Goal: Task Accomplishment & Management: Use online tool/utility

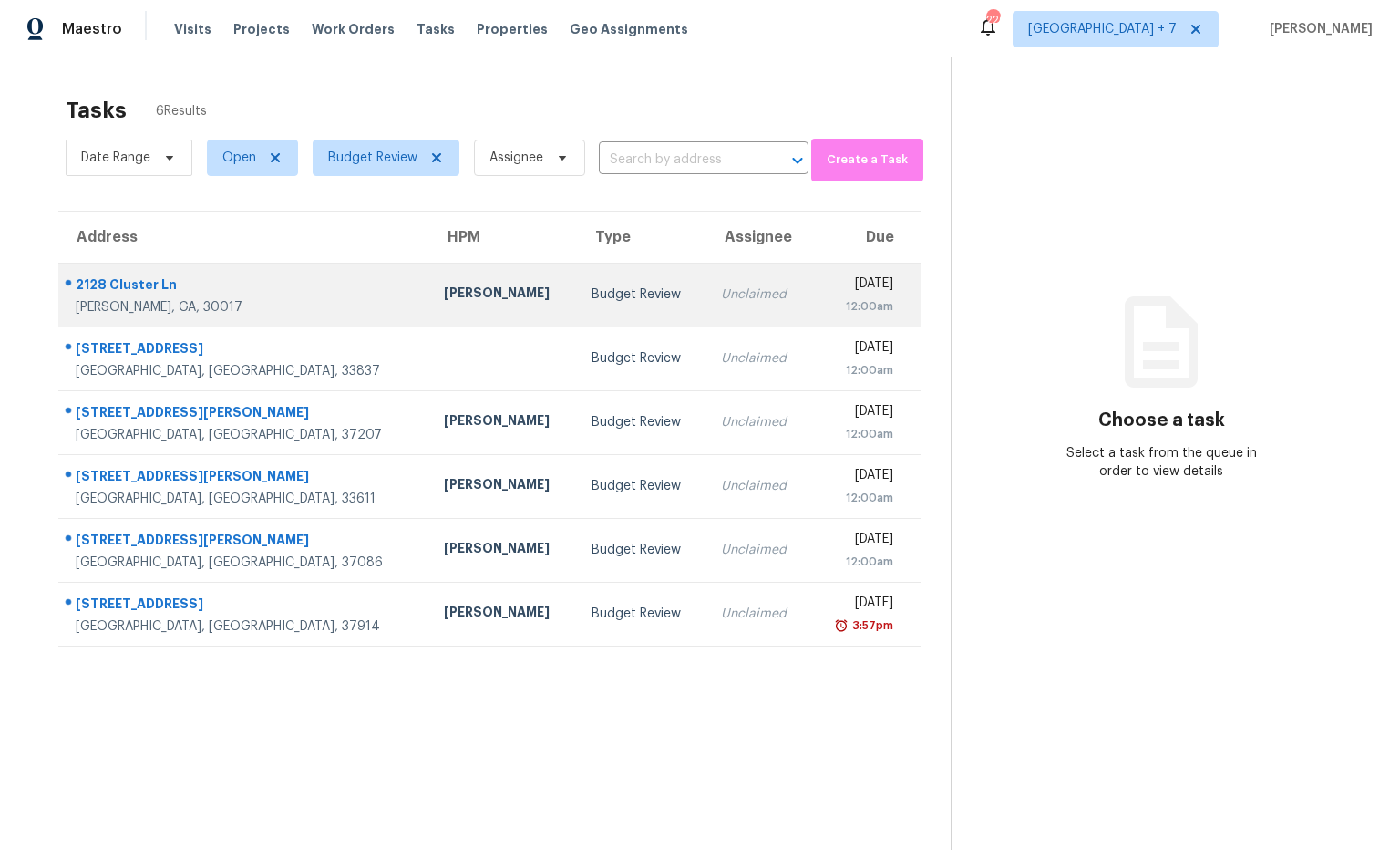
click at [156, 289] on div "2128 Cluster Ln" at bounding box center [246, 287] width 339 height 23
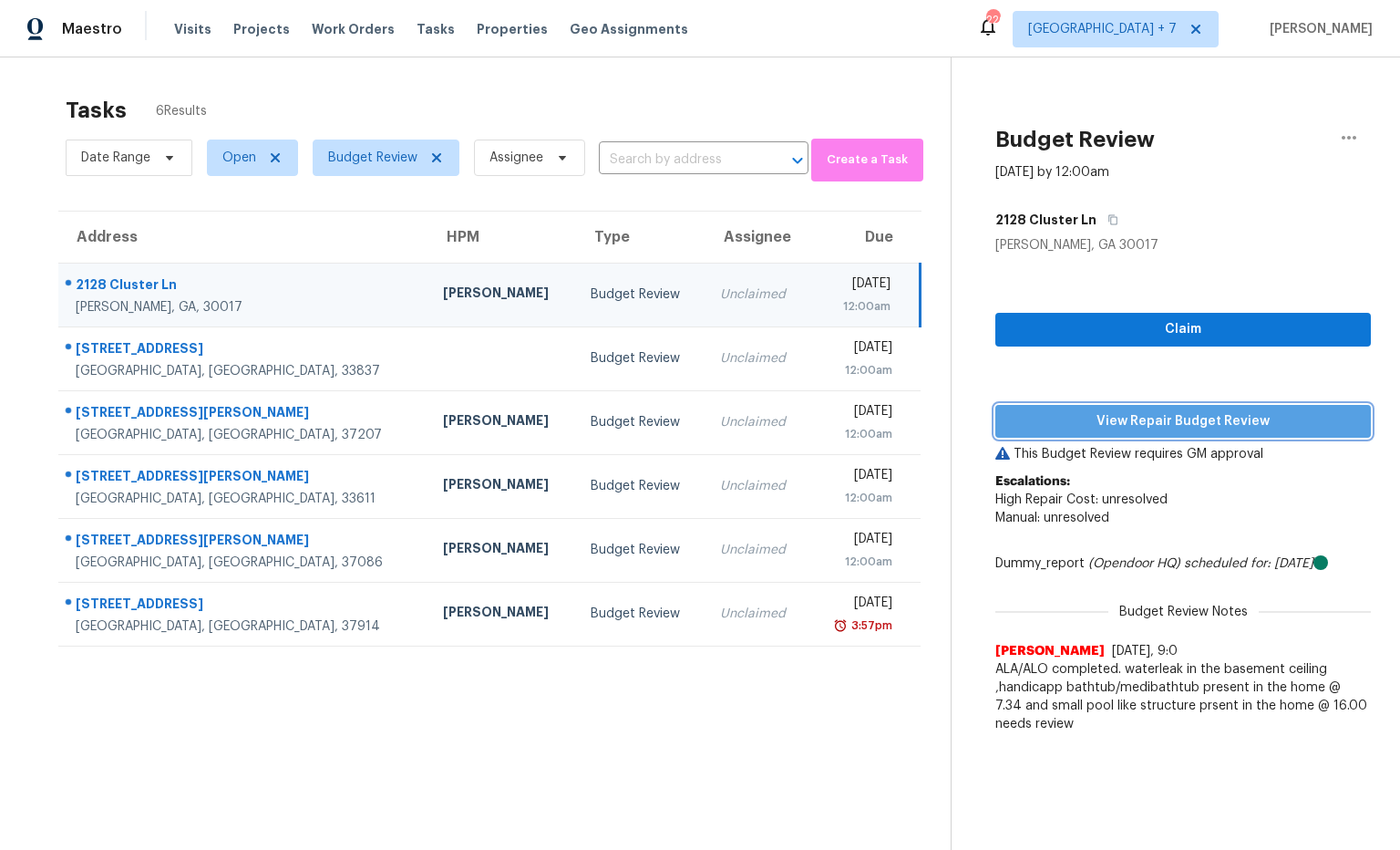
click at [1165, 428] on span "View Repair Budget Review" at bounding box center [1182, 421] width 346 height 23
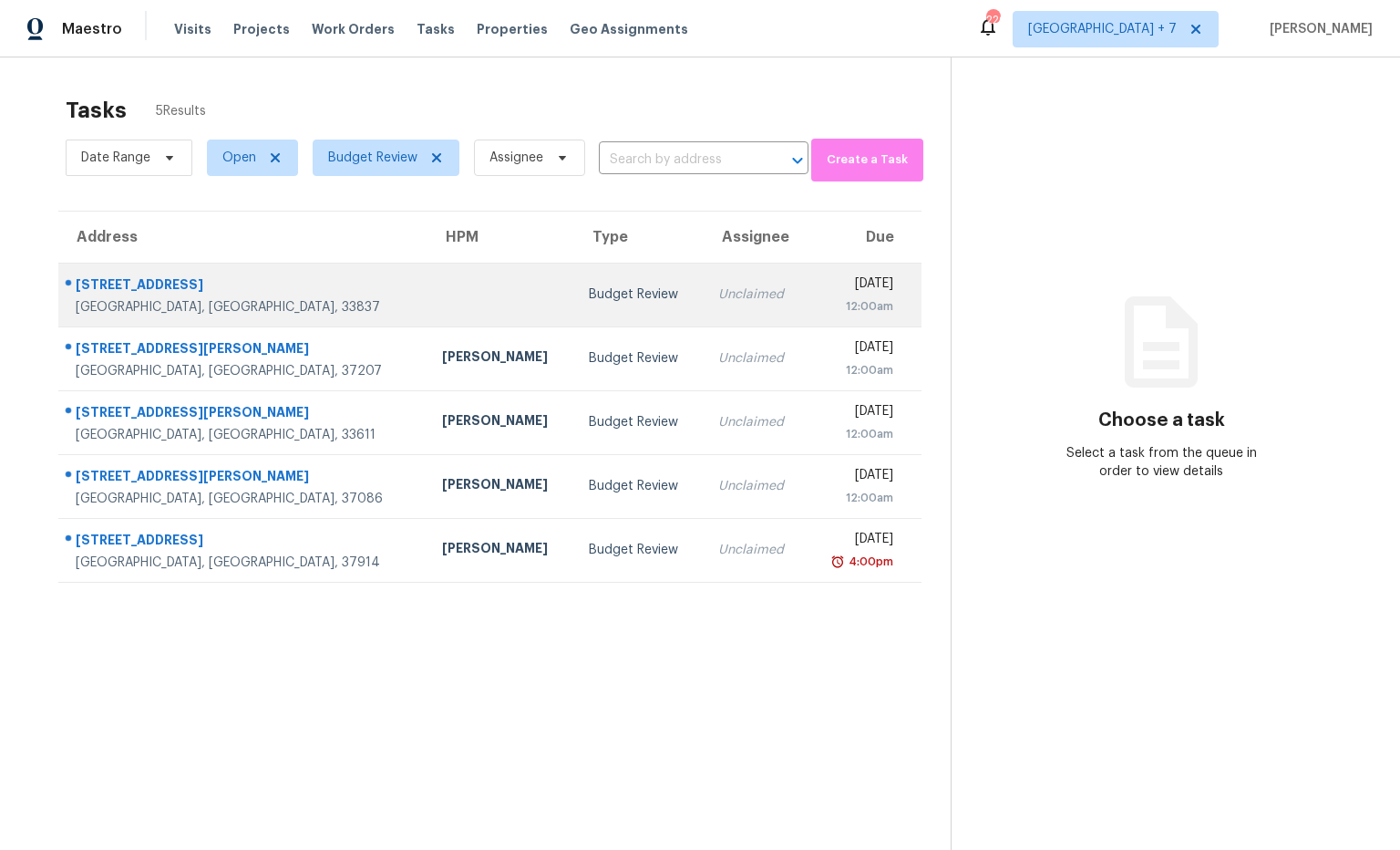
click at [167, 286] on div "4127 Oaktree Dr" at bounding box center [245, 287] width 338 height 23
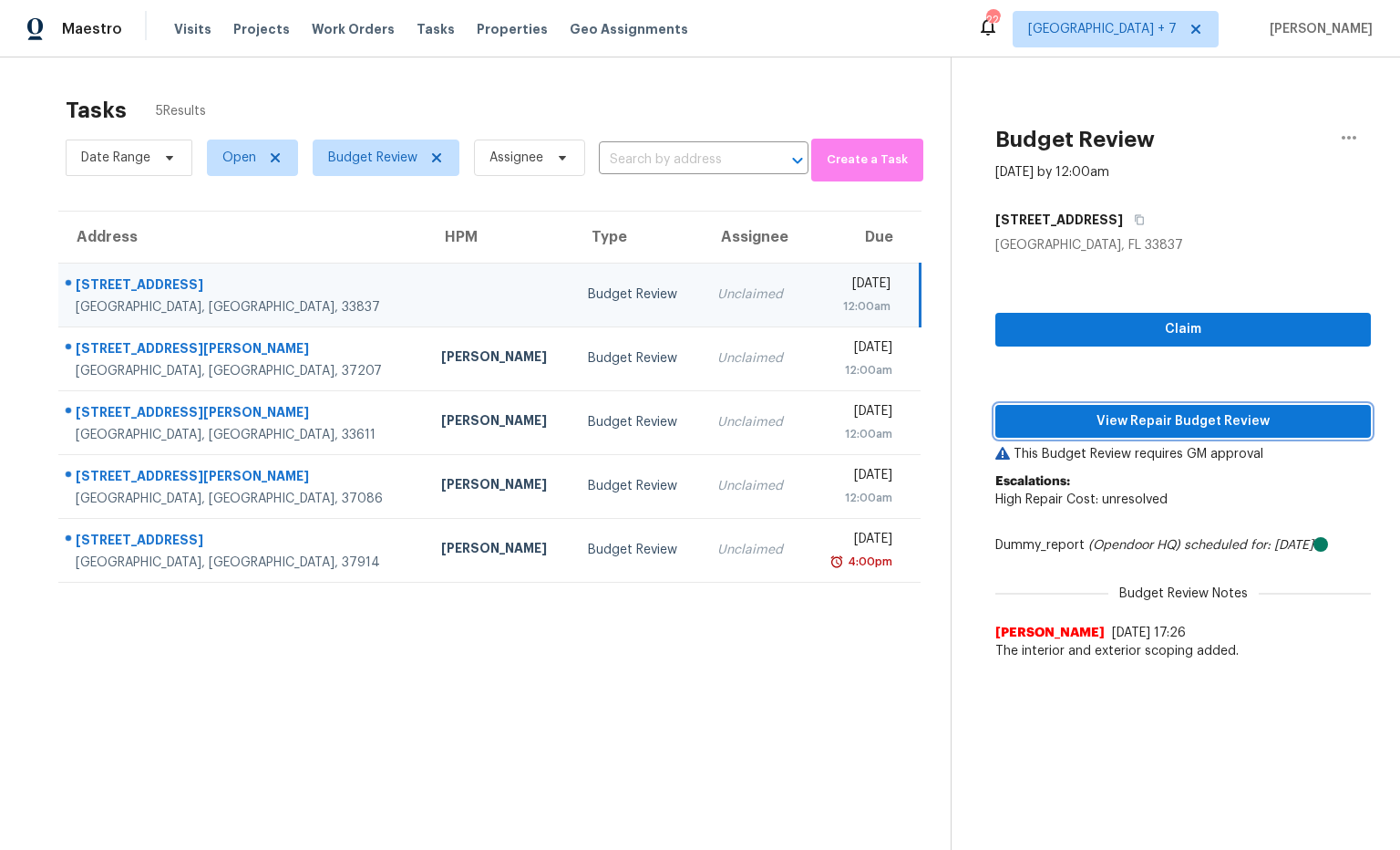
click at [1167, 419] on span "View Repair Budget Review" at bounding box center [1182, 421] width 346 height 23
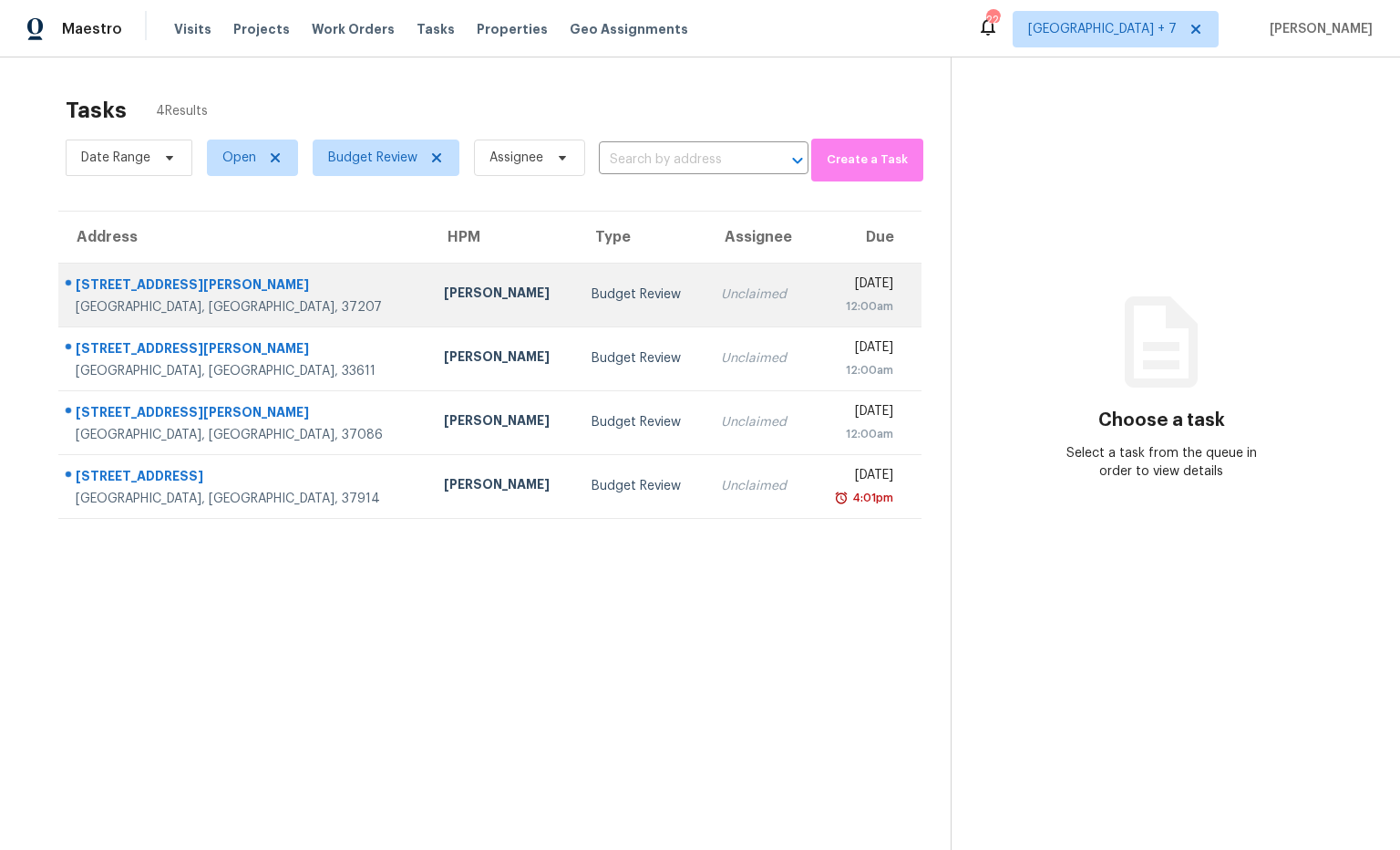
click at [166, 281] on div "[STREET_ADDRESS][PERSON_NAME]" at bounding box center [246, 287] width 339 height 23
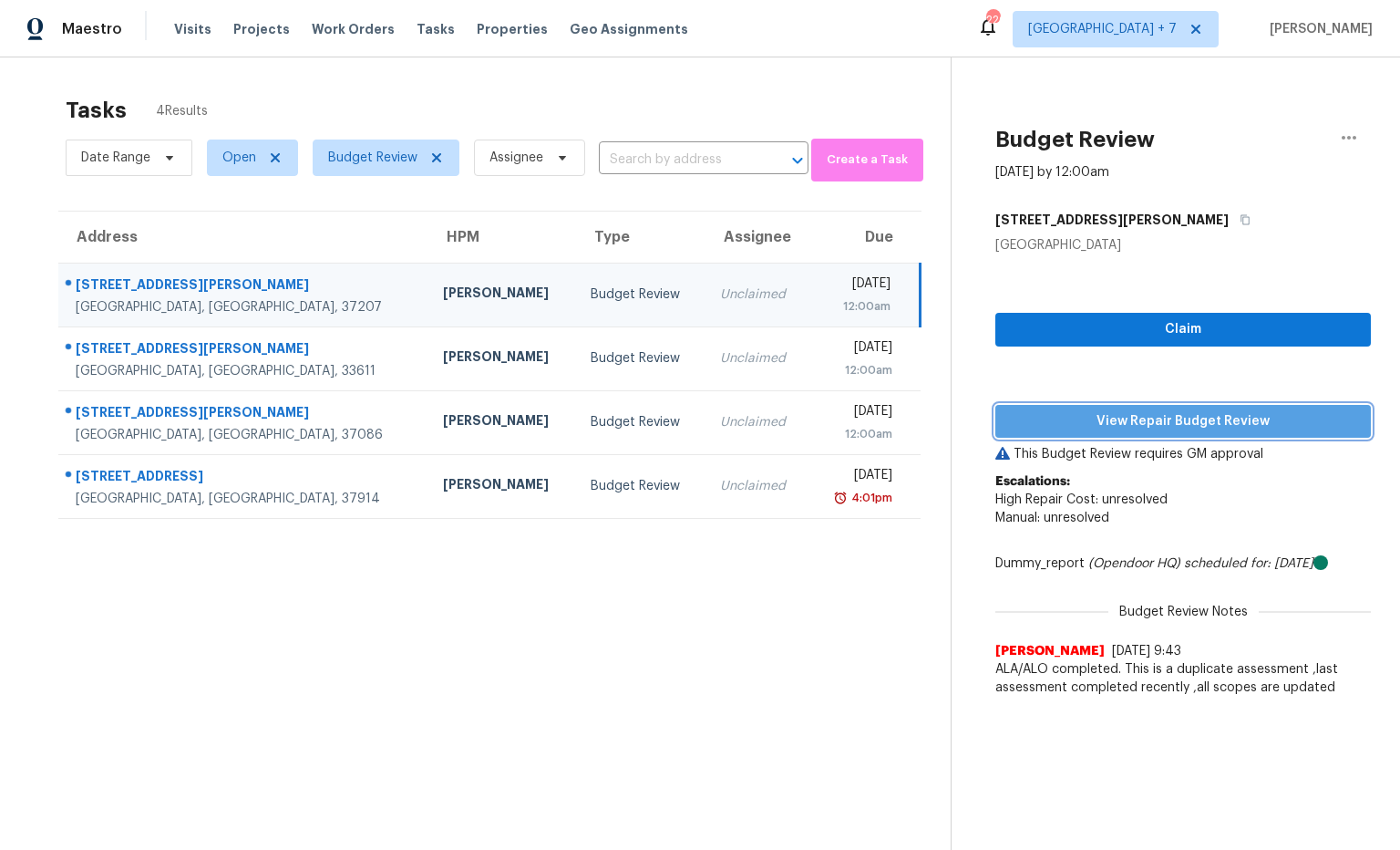
click at [1134, 428] on span "View Repair Budget Review" at bounding box center [1182, 421] width 346 height 23
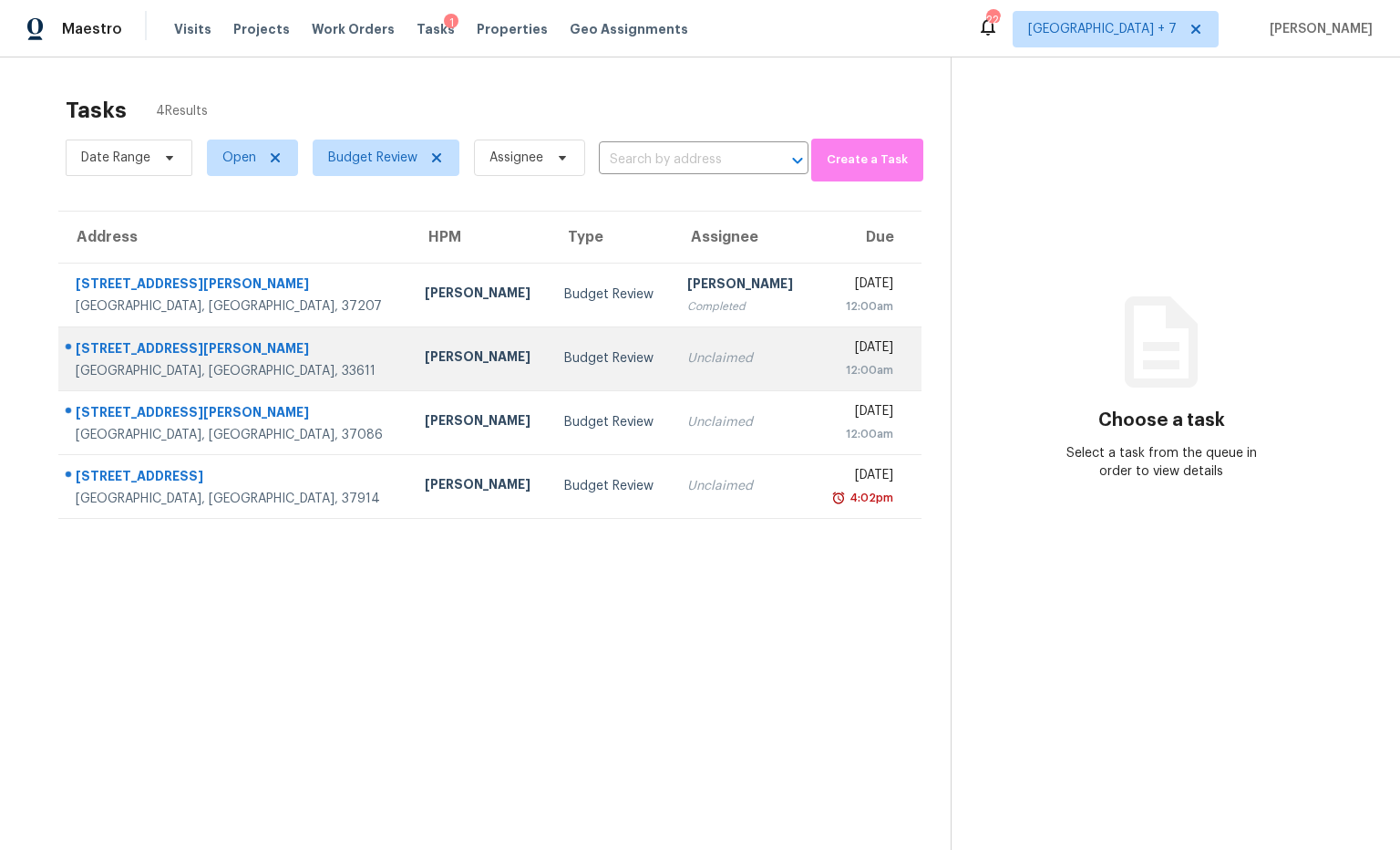
click at [169, 349] on div "[STREET_ADDRESS][PERSON_NAME]" at bounding box center [235, 351] width 320 height 23
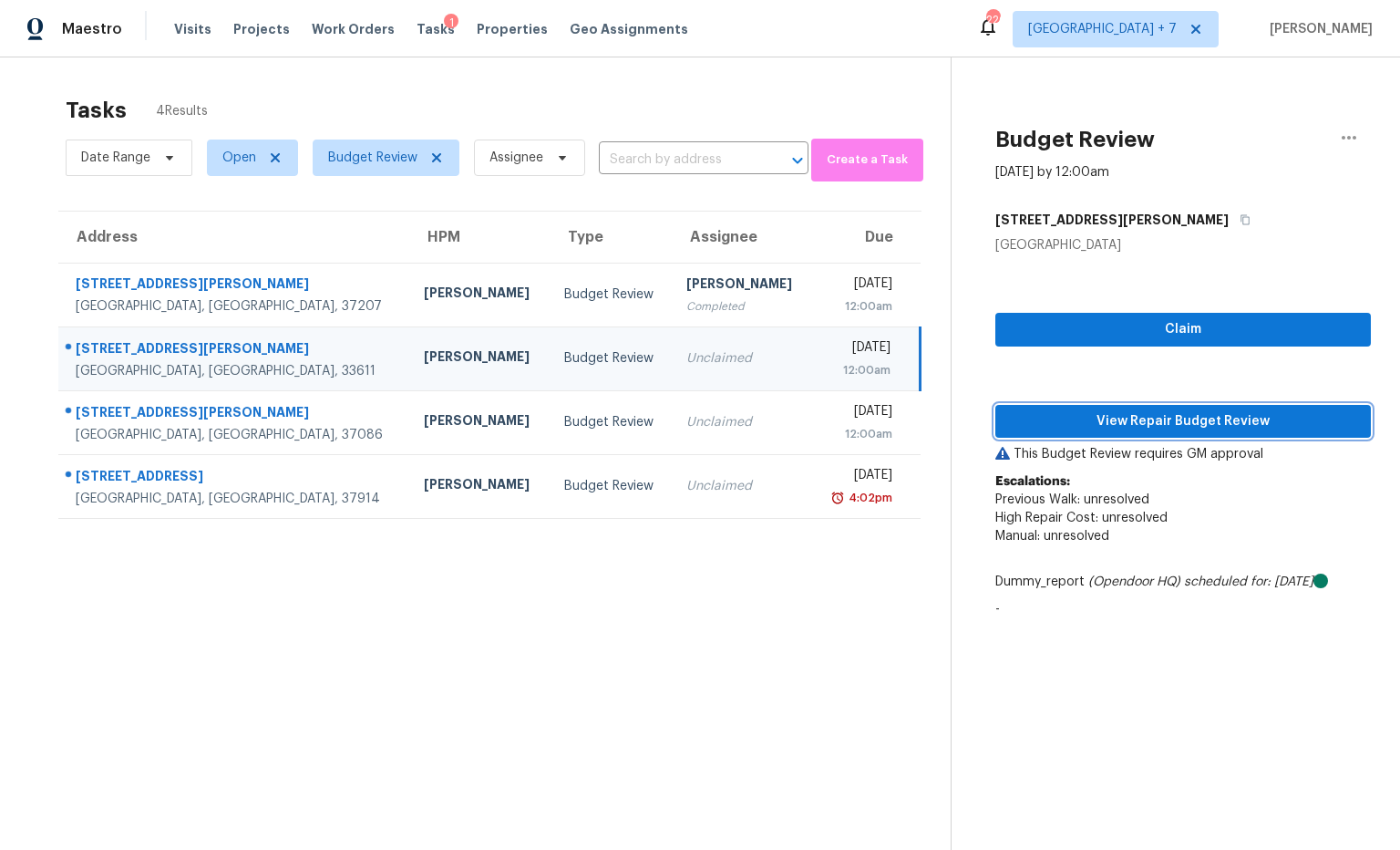
click at [1121, 430] on span "View Repair Budget Review" at bounding box center [1182, 421] width 346 height 23
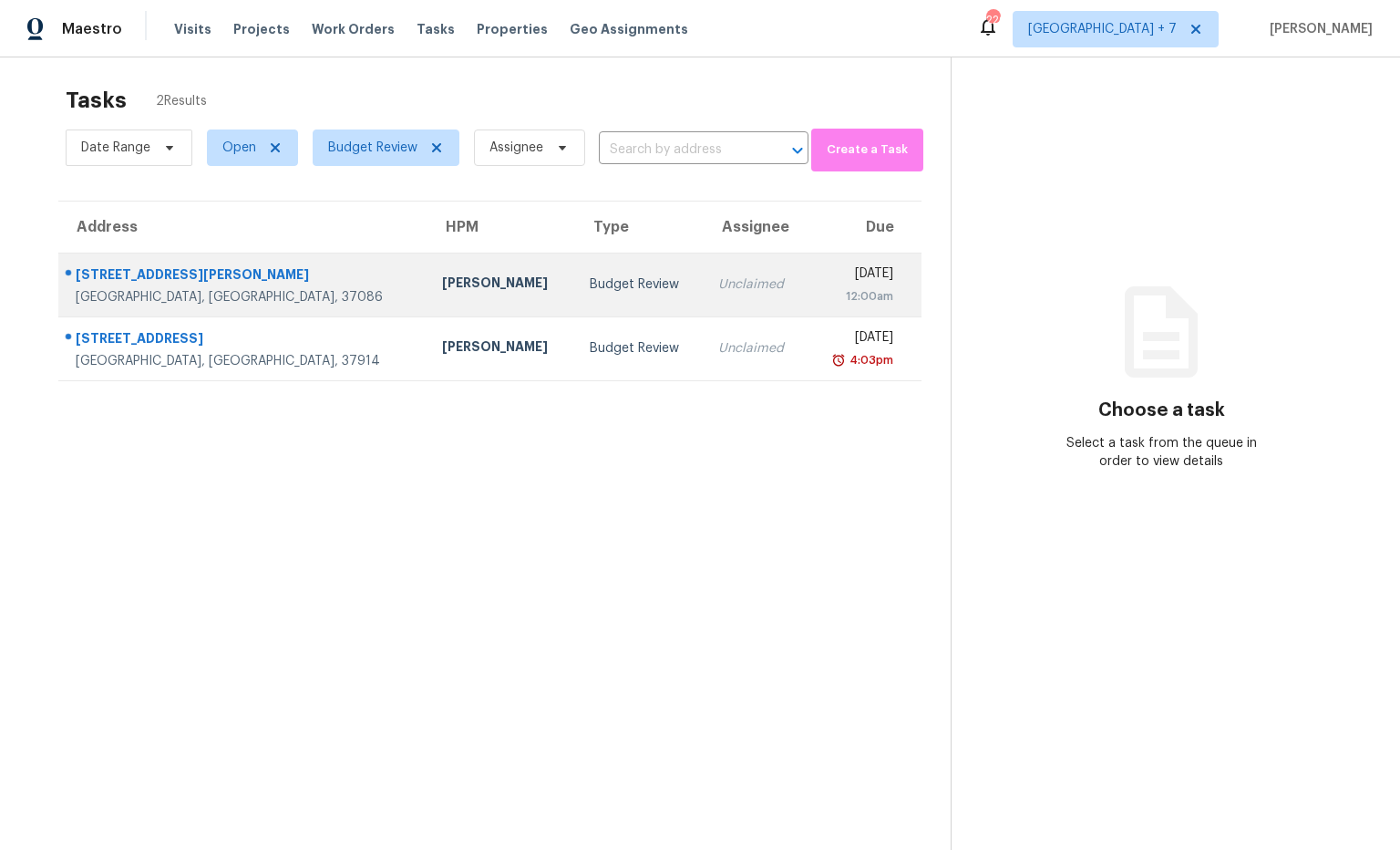
scroll to position [13, 0]
click at [206, 277] on div "[STREET_ADDRESS][PERSON_NAME]" at bounding box center [245, 274] width 338 height 23
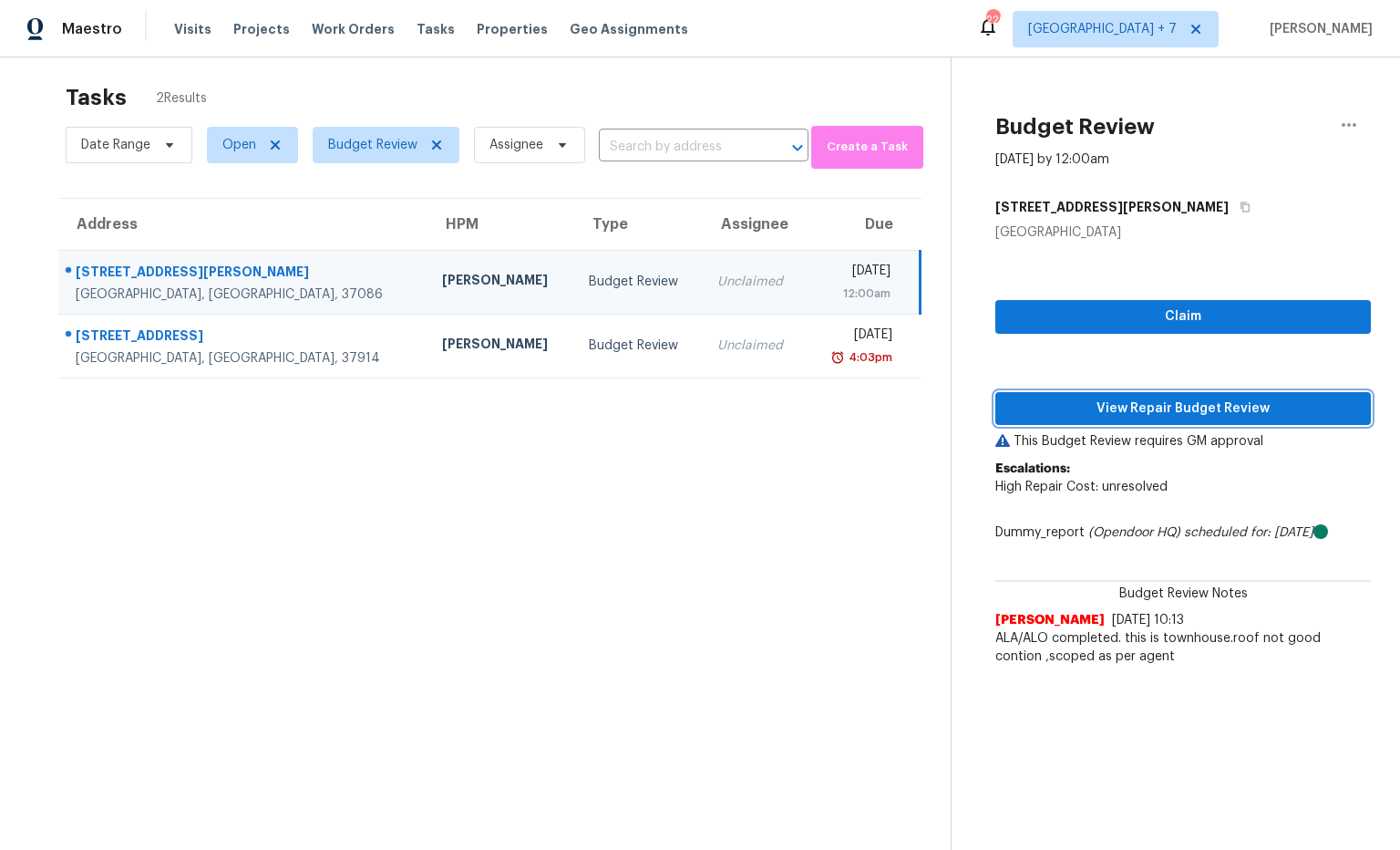
click at [1186, 412] on span "View Repair Budget Review" at bounding box center [1182, 409] width 346 height 23
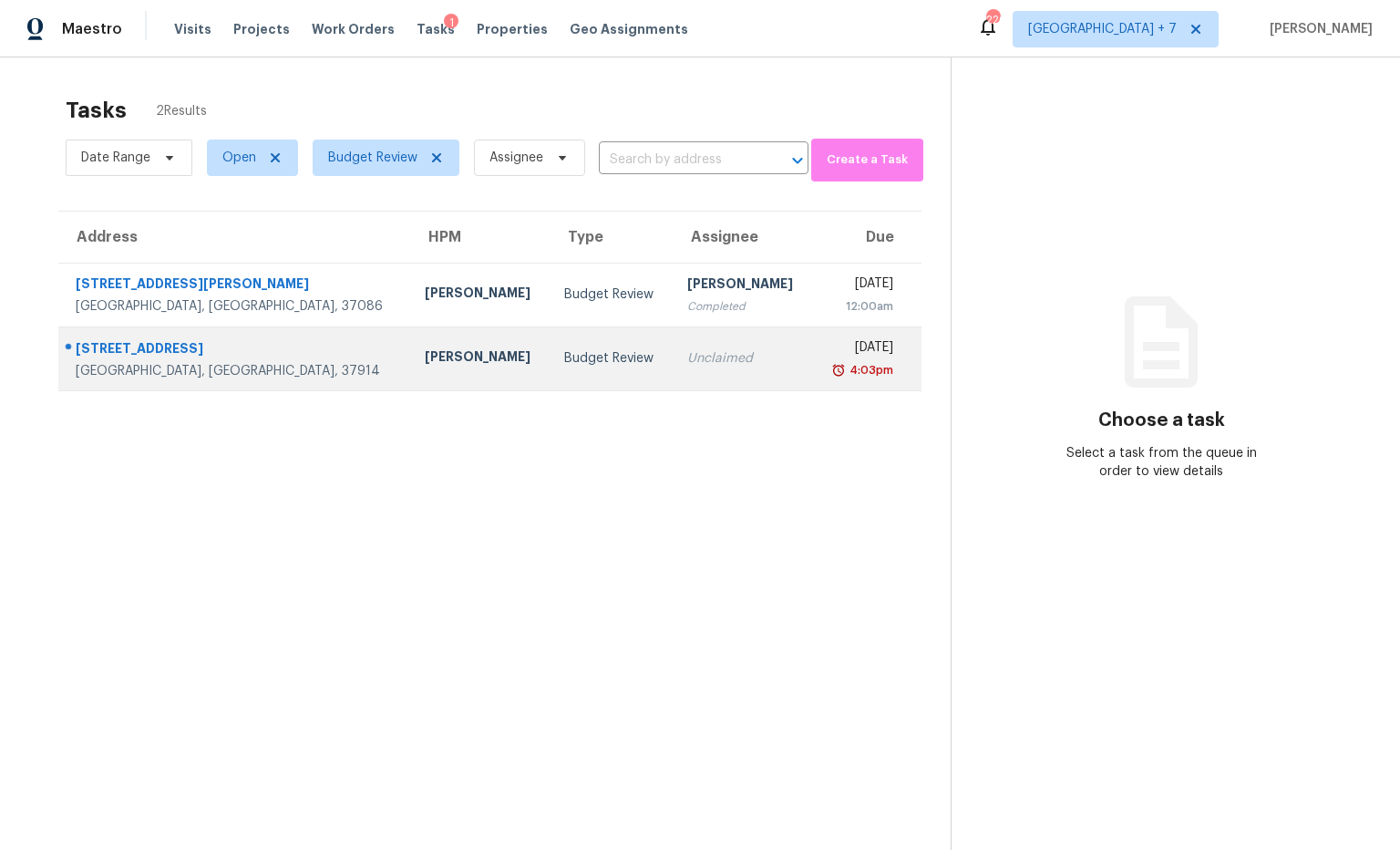
click at [169, 356] on div "[STREET_ADDRESS]" at bounding box center [235, 351] width 320 height 23
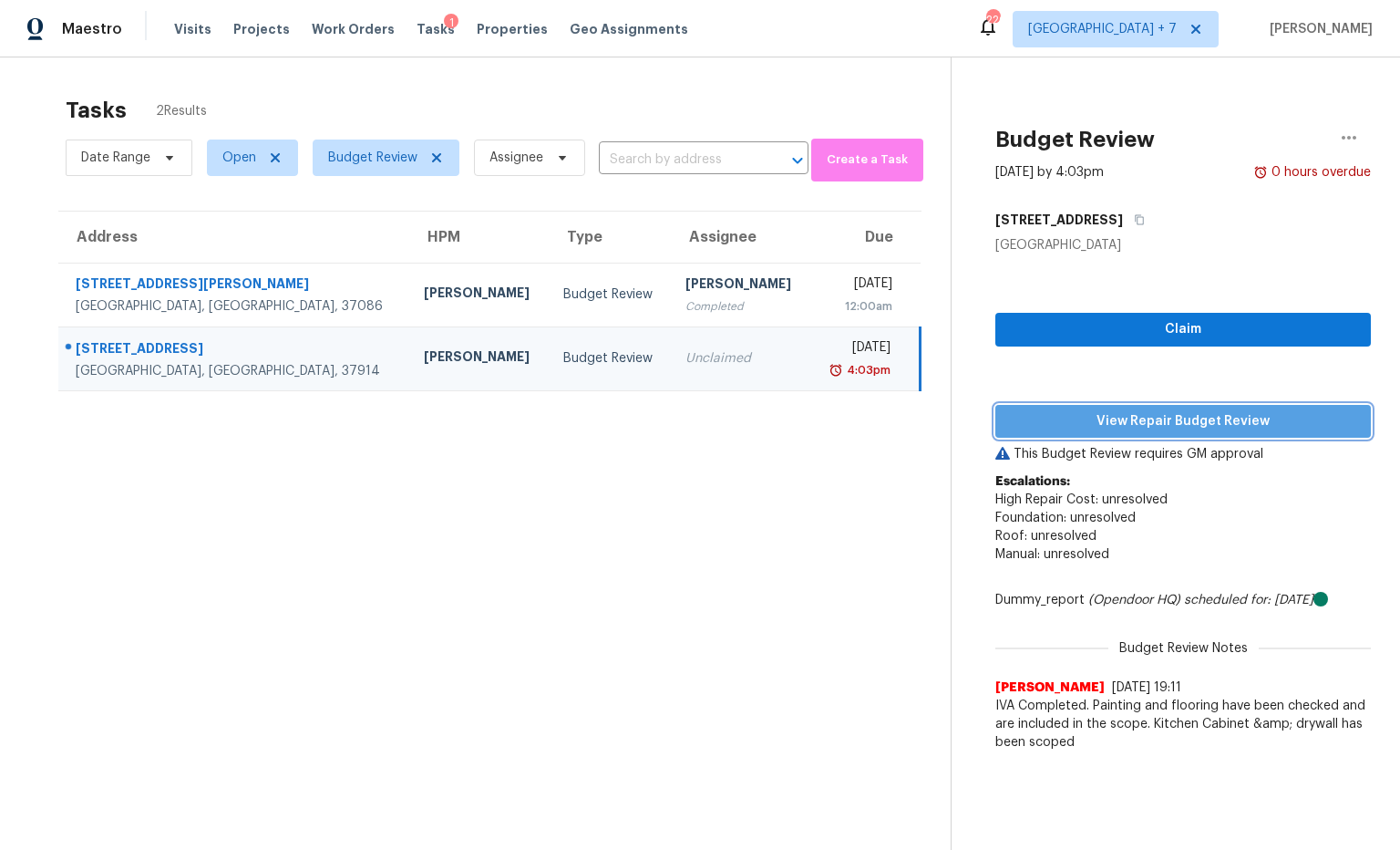
click at [1105, 425] on span "View Repair Budget Review" at bounding box center [1182, 421] width 346 height 23
